Goal: Task Accomplishment & Management: Use online tool/utility

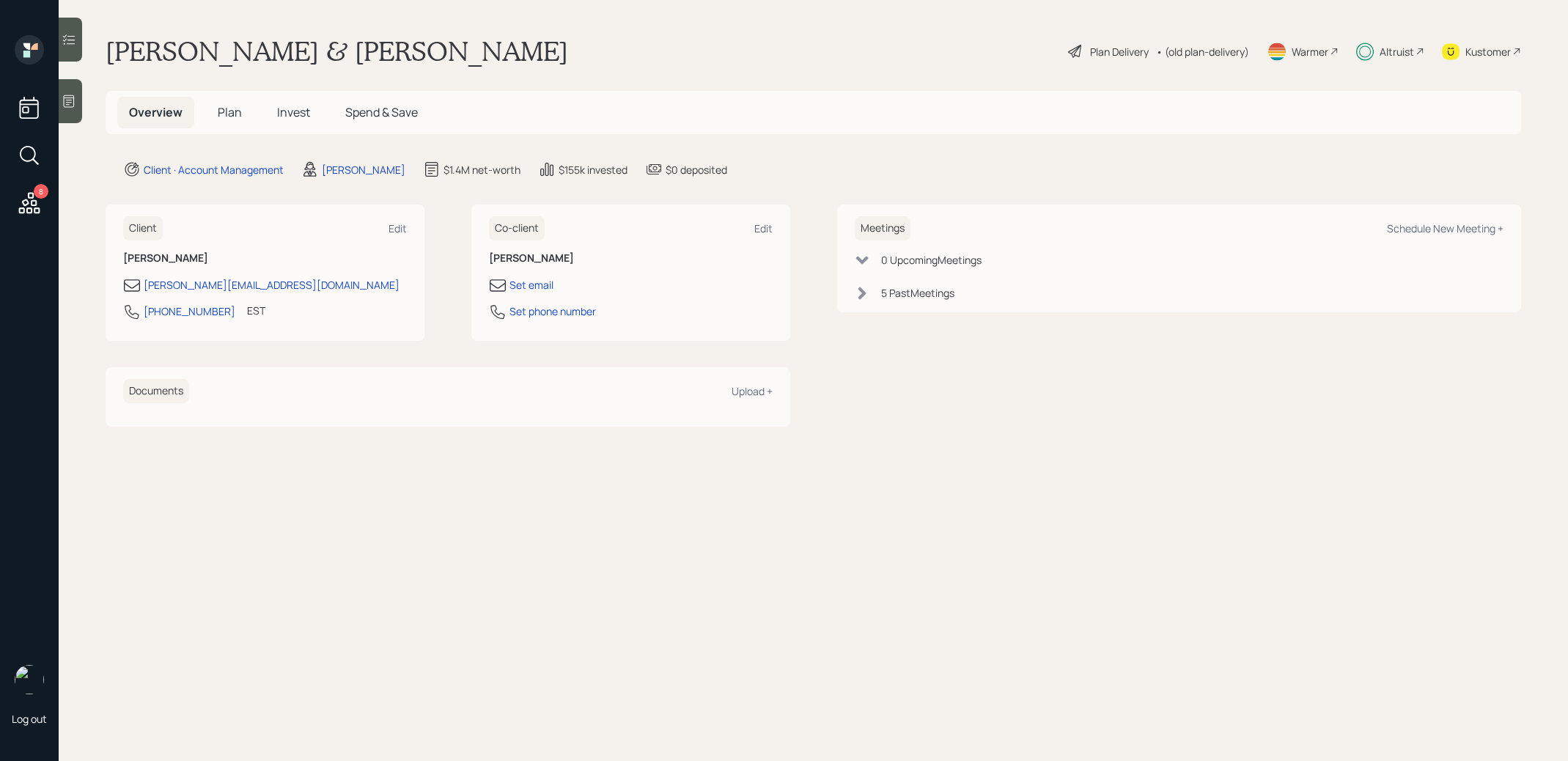
click at [225, 112] on span "Plan" at bounding box center [229, 112] width 24 height 16
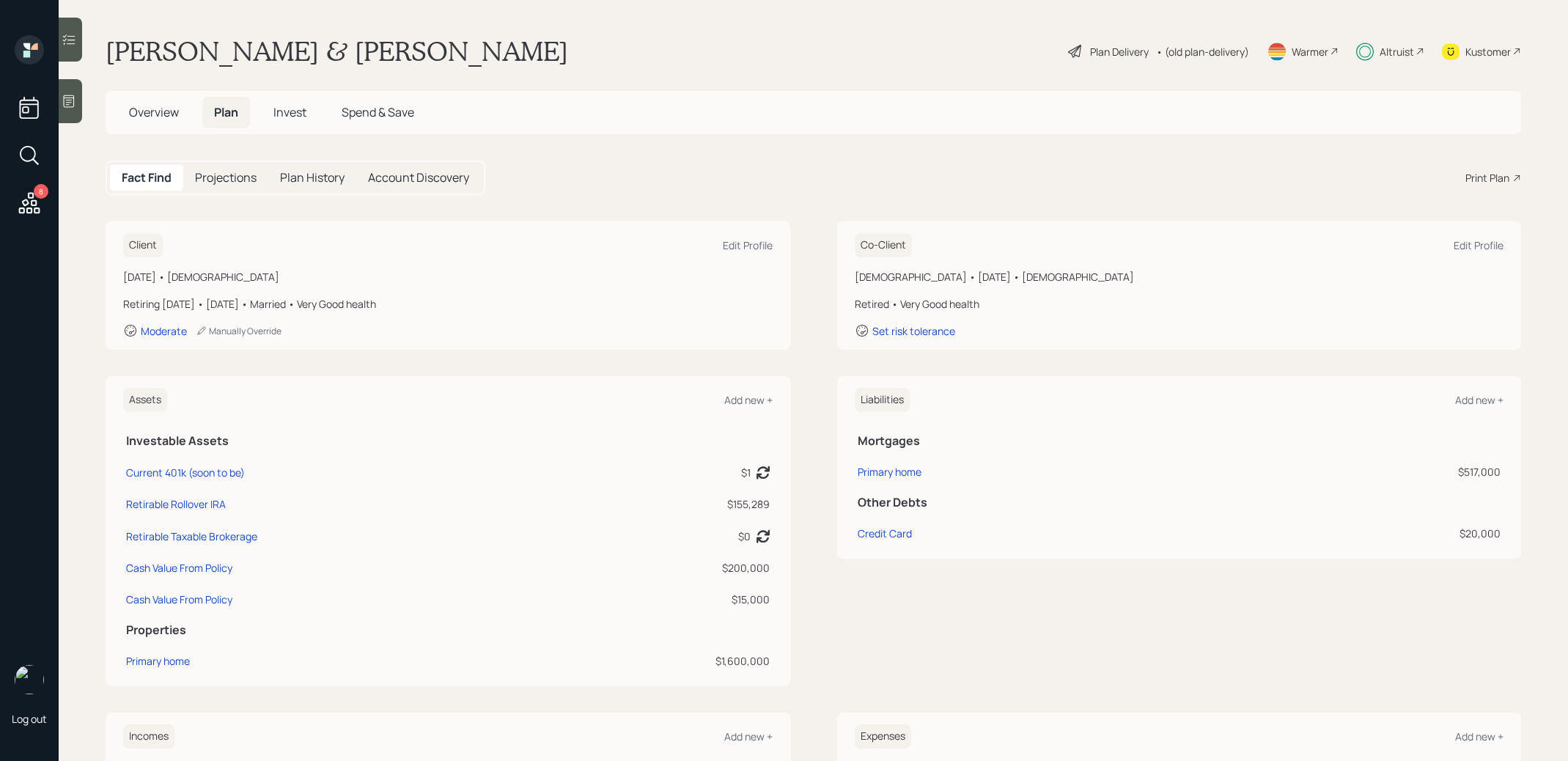
scroll to position [10, 0]
